Goal: Task Accomplishment & Management: Use online tool/utility

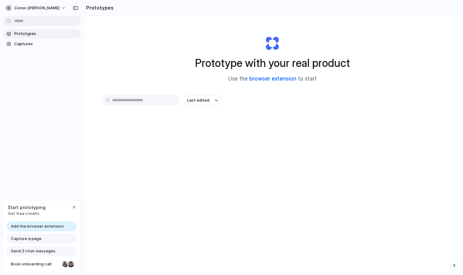
click at [282, 81] on link "browser extension" at bounding box center [272, 78] width 47 height 6
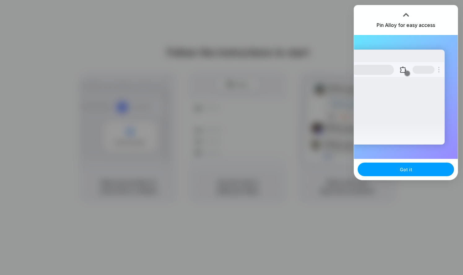
click at [372, 168] on button "Got it" at bounding box center [405, 169] width 96 height 14
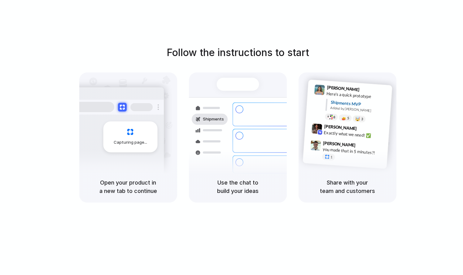
click at [316, 42] on div "Follow the instructions to start Capturing page Open your product in a new tab …" at bounding box center [237, 143] width 475 height 287
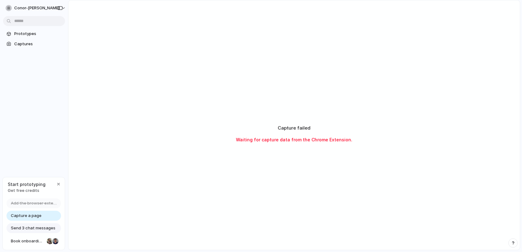
click at [47, 157] on div "conor-redmond Prototypes Captures Start prototyping Get free credits Add the br…" at bounding box center [34, 126] width 68 height 252
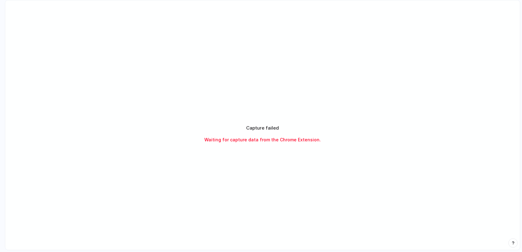
click at [201, 137] on div "Capture failed Waiting for capture data from the Chrome Extension." at bounding box center [262, 133] width 155 height 19
